Goal: Check status: Check status

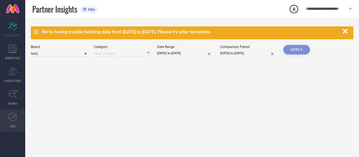
type input "All"
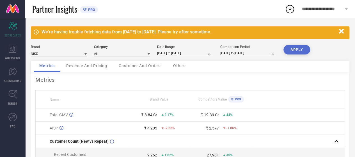
select select "7"
select select "2025"
select select "8"
select select "2025"
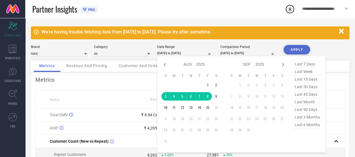
click at [181, 54] on input "[DATE] to [DATE]" at bounding box center [185, 53] width 56 height 6
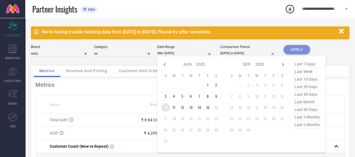
click at [165, 108] on td "10" at bounding box center [165, 107] width 8 height 8
type input "[DATE] to [DATE]"
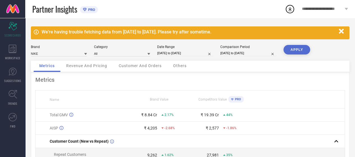
select select "6"
select select "2025"
select select "7"
select select "2025"
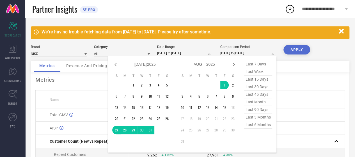
click at [234, 53] on input "[DATE] to [DATE]" at bounding box center [248, 53] width 56 height 6
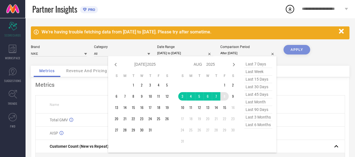
drag, startPoint x: 184, startPoint y: 98, endPoint x: 224, endPoint y: 96, distance: 39.9
click at [224, 96] on tr "3 4 5 6 7 8 9" at bounding box center [207, 96] width 59 height 8
type input "[DATE] to [DATE]"
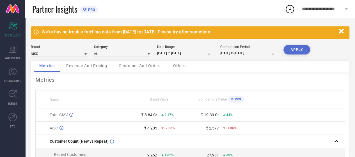
click at [296, 50] on button "APPLY" at bounding box center [297, 50] width 27 height 10
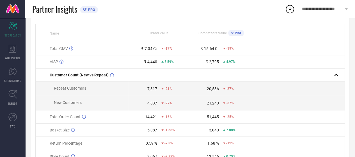
scroll to position [67, 0]
